Goal: Check status: Check status

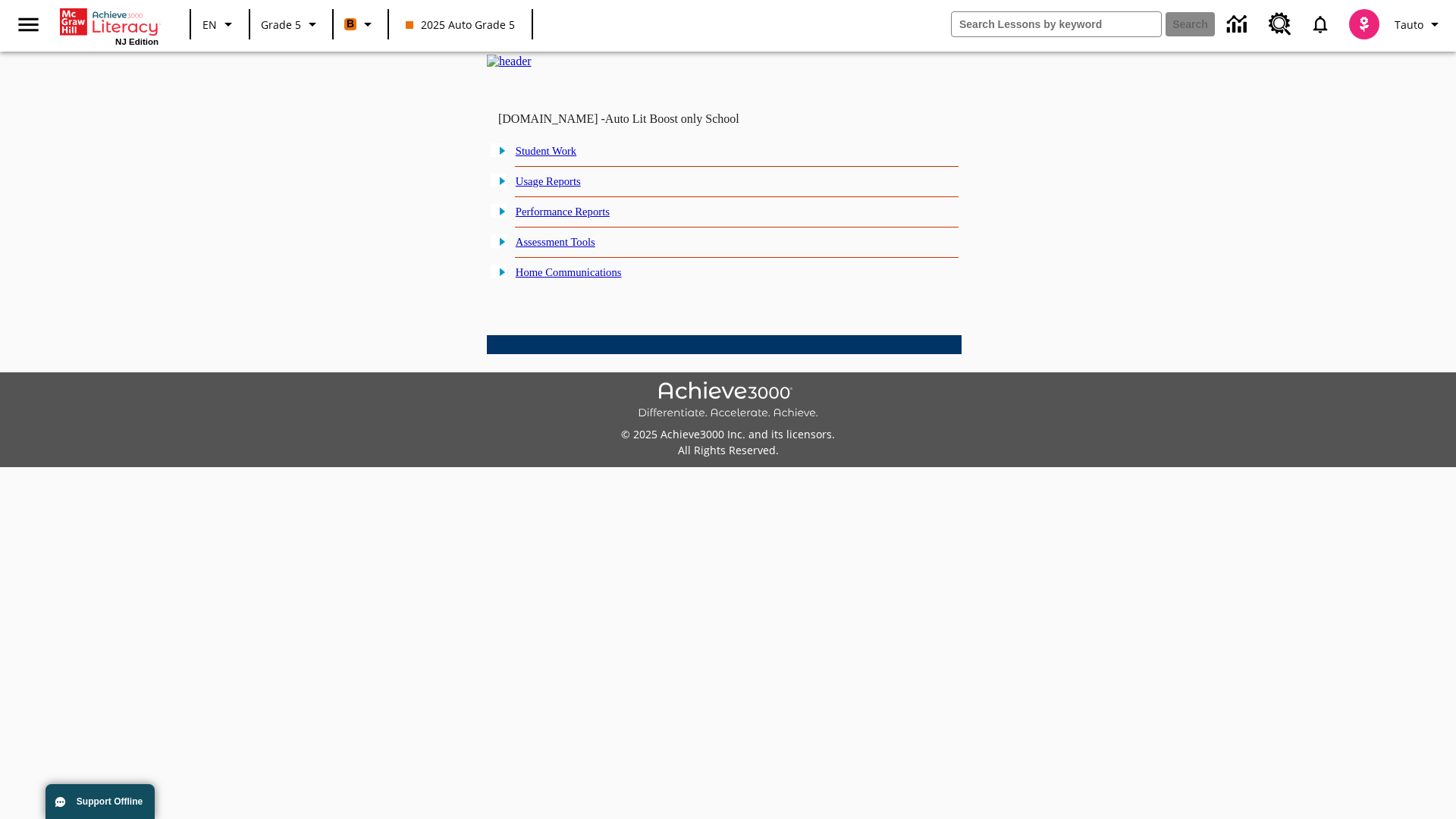
click at [580, 218] on link "Performance Reports" at bounding box center [563, 211] width 94 height 12
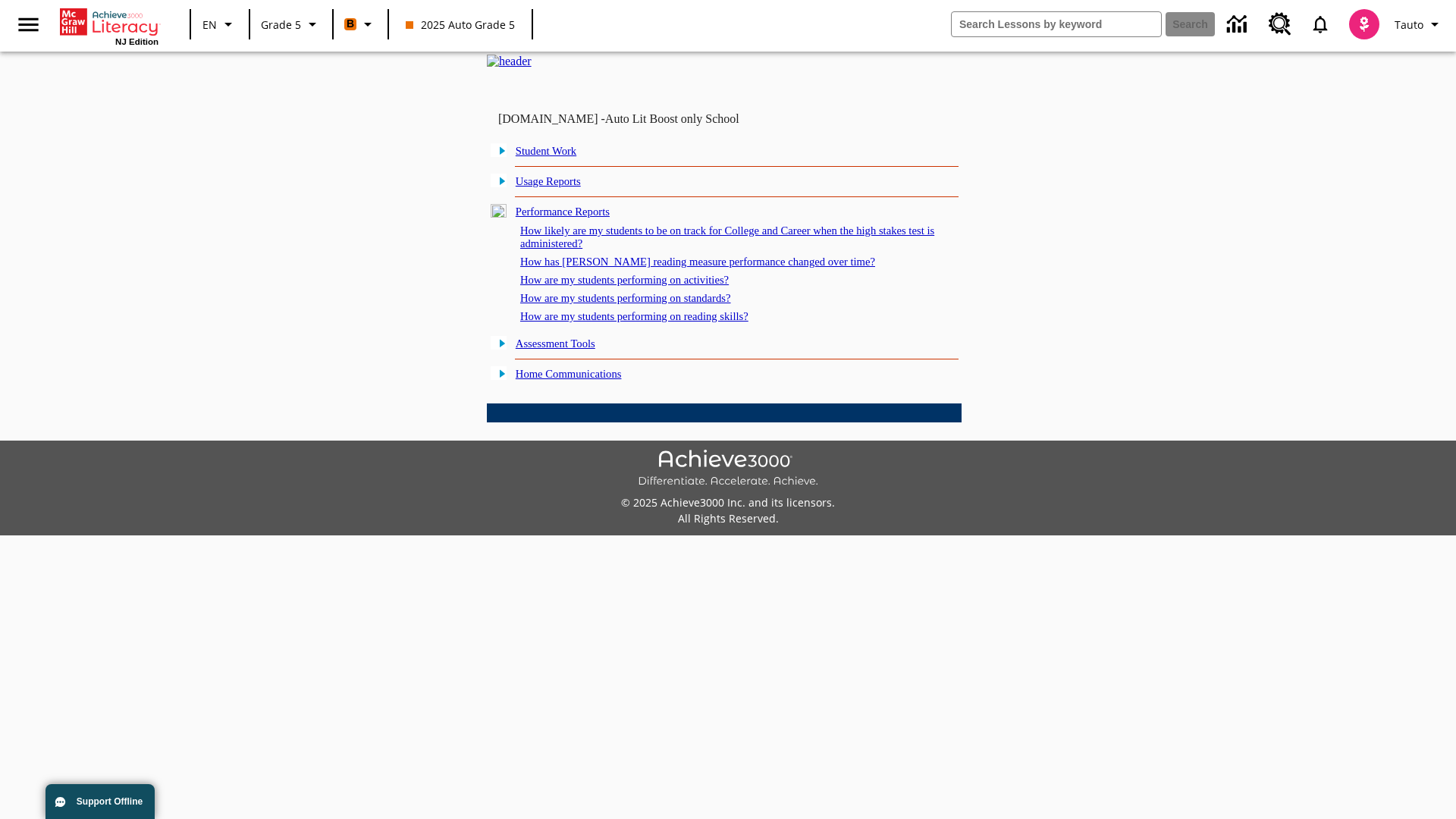
click at [700, 250] on link "How likely are my students to be on track for College and Career when the high …" at bounding box center [727, 237] width 414 height 25
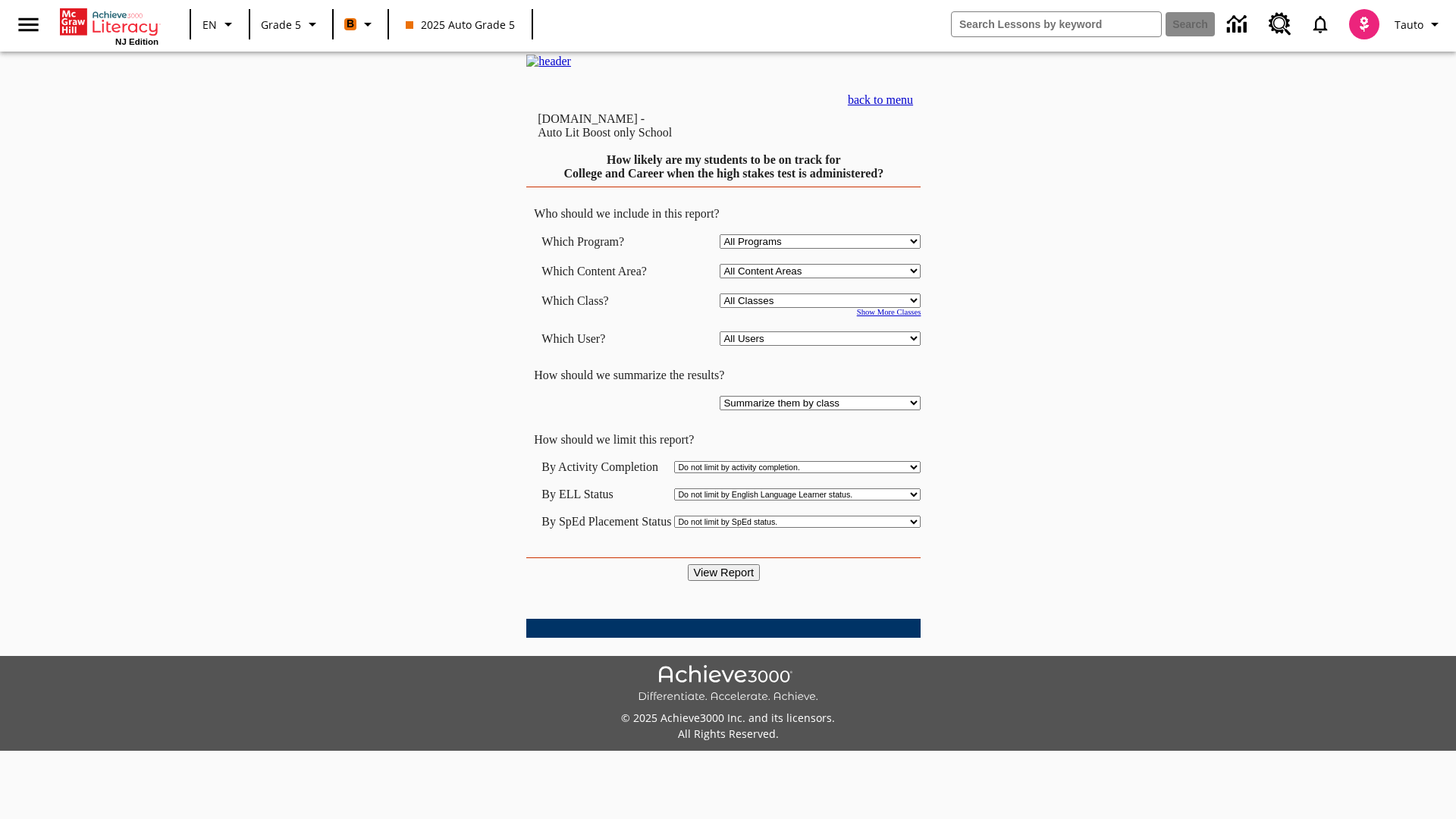
select select "11133131"
select select "21437107"
click at [725, 565] on input "View Report" at bounding box center [724, 573] width 72 height 17
